Goal: Navigation & Orientation: Find specific page/section

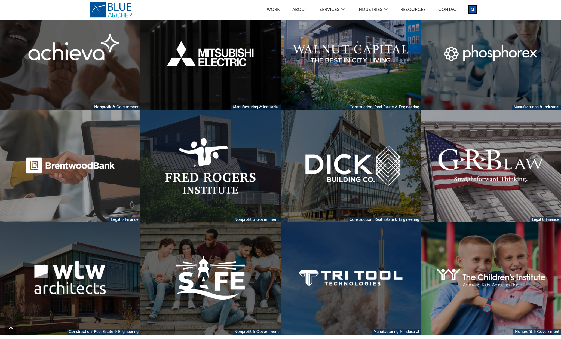
scroll to position [433, 0]
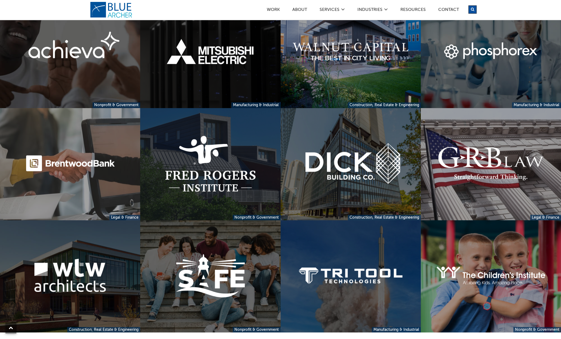
click at [237, 88] on link at bounding box center [210, 52] width 140 height 112
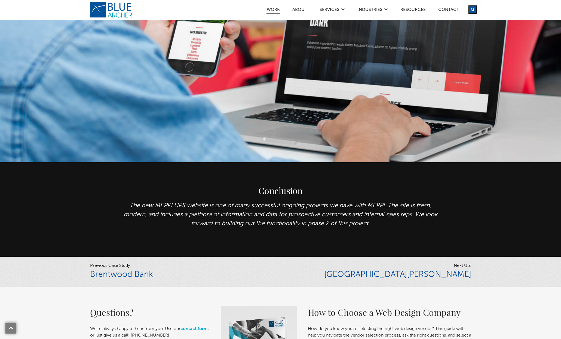
scroll to position [1471, 0]
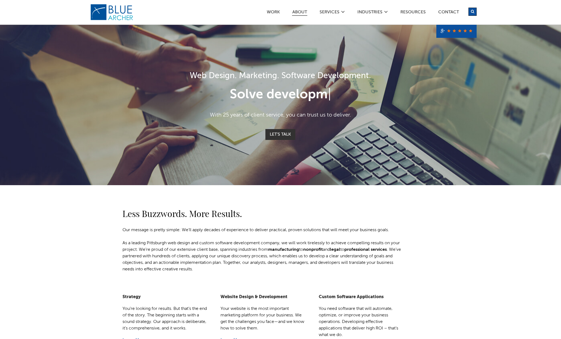
click at [299, 13] on link "ABOUT" at bounding box center [299, 13] width 15 height 6
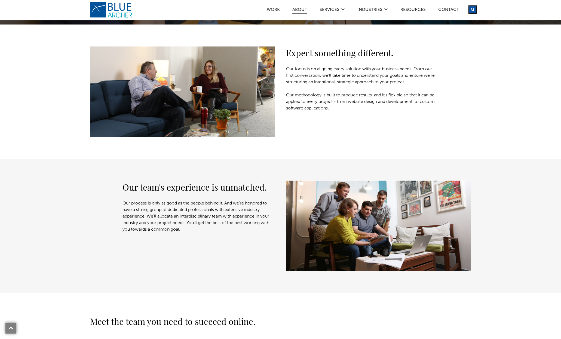
scroll to position [160, 0]
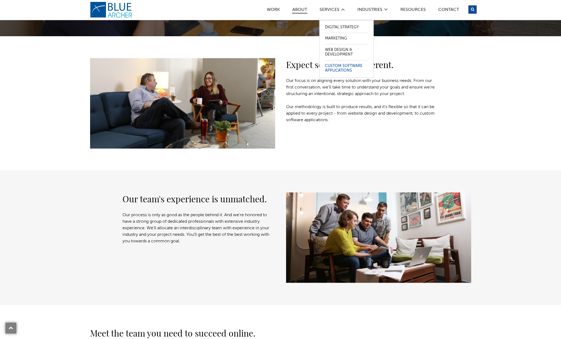
click at [338, 68] on link "Custom Software Applications" at bounding box center [346, 68] width 43 height 16
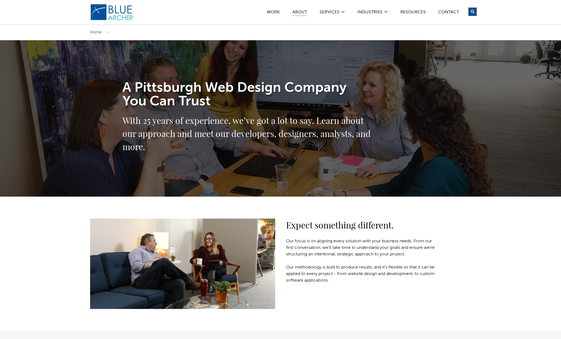
scroll to position [160, 0]
